Goal: Information Seeking & Learning: Learn about a topic

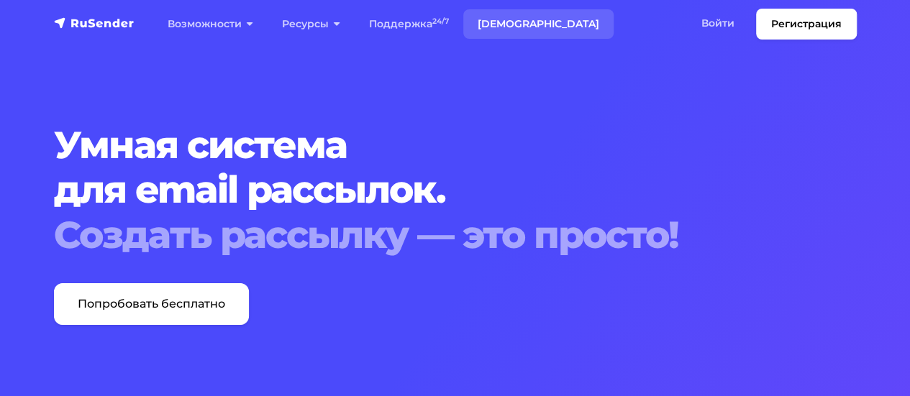
click at [492, 22] on link "[DEMOGRAPHIC_DATA]" at bounding box center [538, 23] width 150 height 29
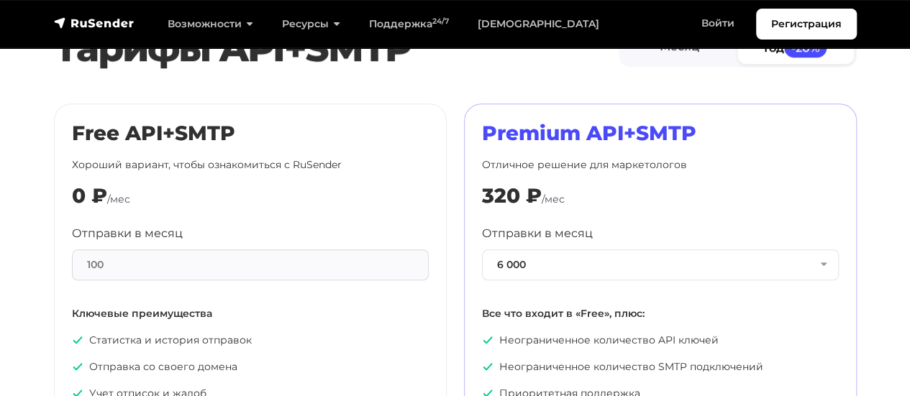
scroll to position [719, 0]
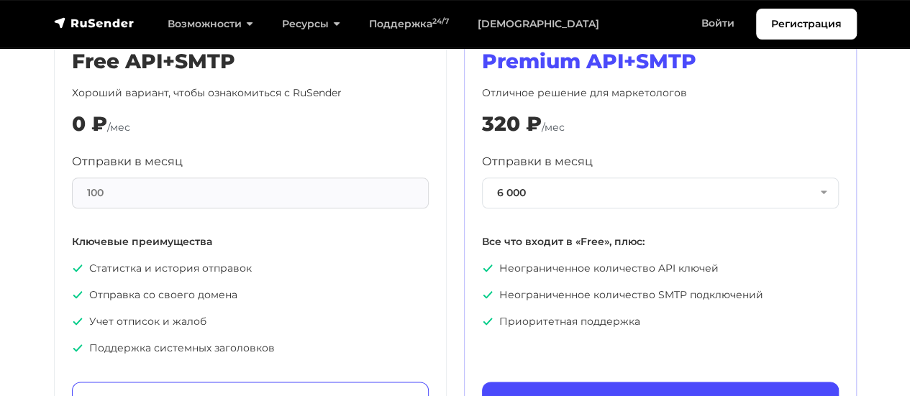
click at [0, 263] on section "Тарифы API+SMTP Месяц Год -20% Free API+SMTP Хороший вариант, чтобы ознакомитьс…" at bounding box center [455, 195] width 910 height 496
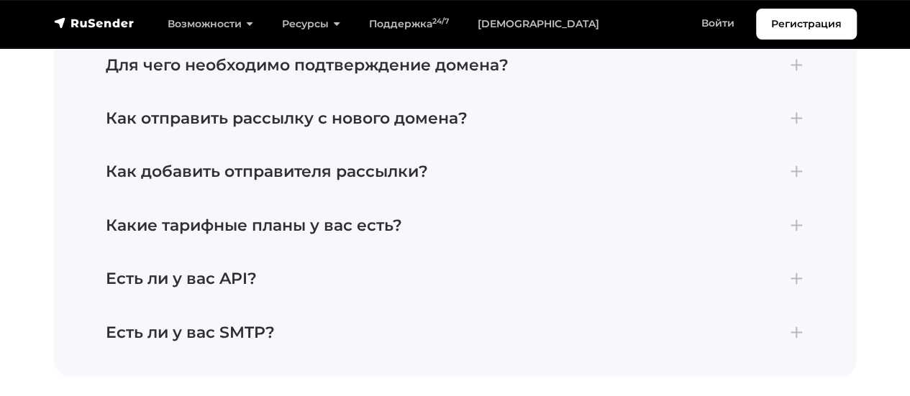
scroll to position [3741, 0]
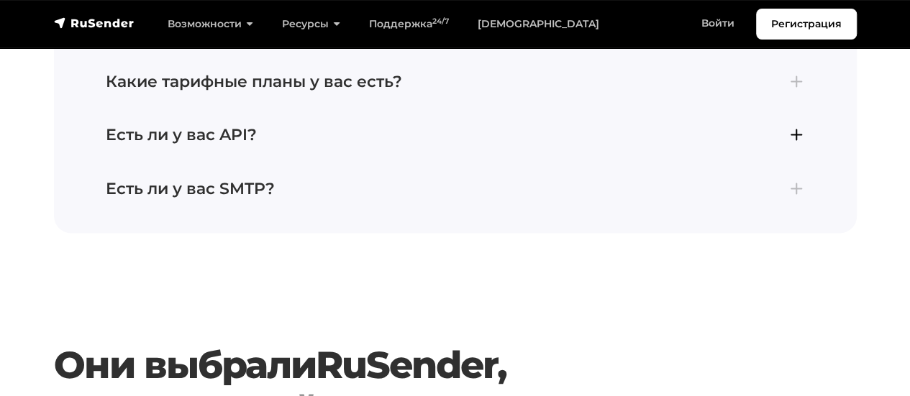
click at [165, 126] on h4 "Есть ли у вас API?" at bounding box center [455, 135] width 699 height 19
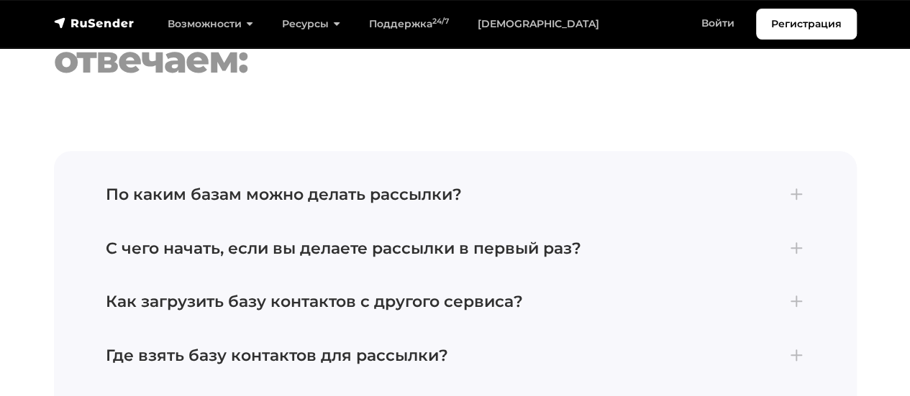
scroll to position [2986, 0]
